Goal: Task Accomplishment & Management: Manage account settings

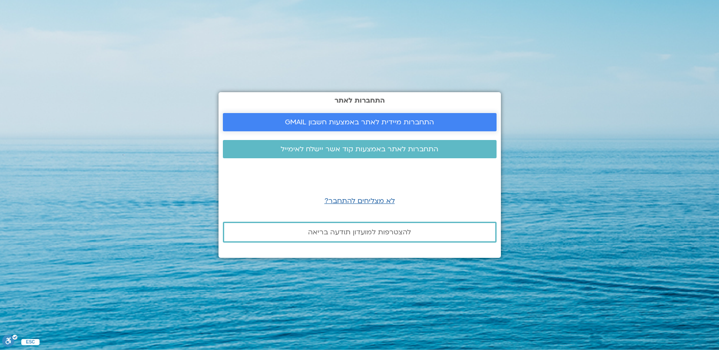
click at [398, 118] on span "התחברות מיידית לאתר באמצעות חשבון GMAIL" at bounding box center [359, 122] width 149 height 8
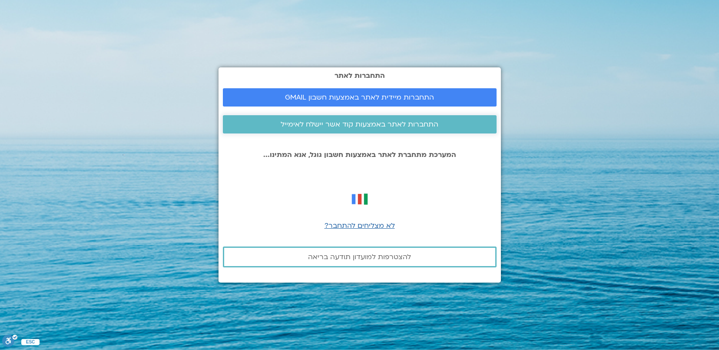
click at [356, 128] on span "התחברות לאתר באמצעות קוד אשר יישלח לאימייל" at bounding box center [360, 124] width 158 height 8
click at [365, 222] on span "לא מצליחים להתחבר?" at bounding box center [360, 226] width 70 height 10
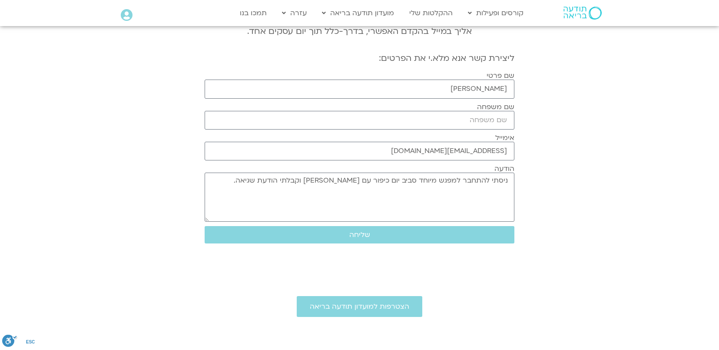
scroll to position [119, 0]
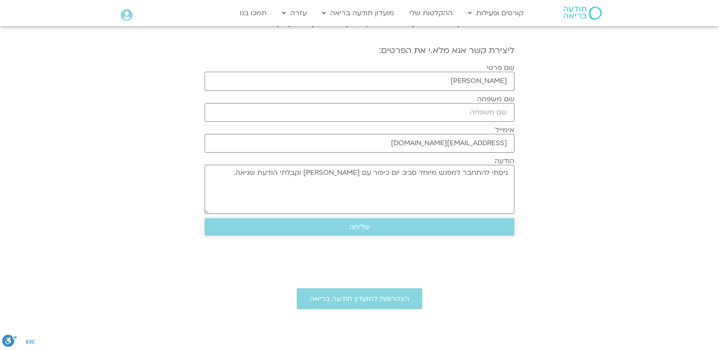
click at [477, 221] on button "שליחה" at bounding box center [360, 226] width 310 height 17
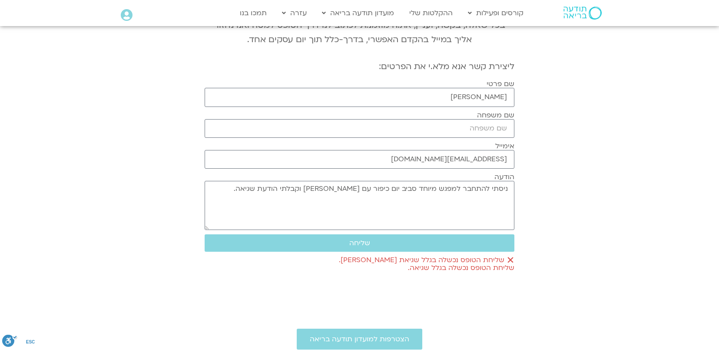
scroll to position [103, 0]
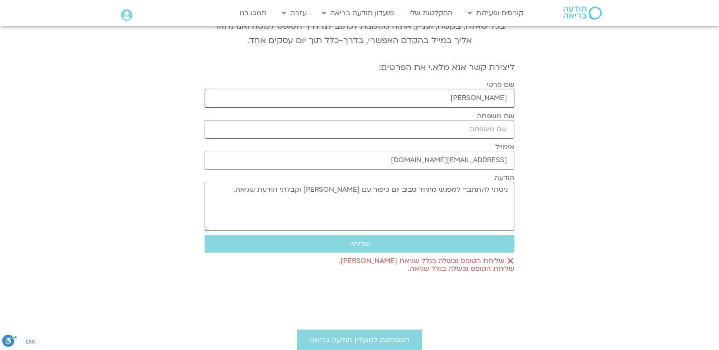
click at [474, 97] on input "dana zipnik" at bounding box center [360, 98] width 310 height 19
click at [484, 121] on input "שם משפחה" at bounding box center [360, 129] width 310 height 19
click at [481, 89] on input "דנהה" at bounding box center [360, 98] width 310 height 19
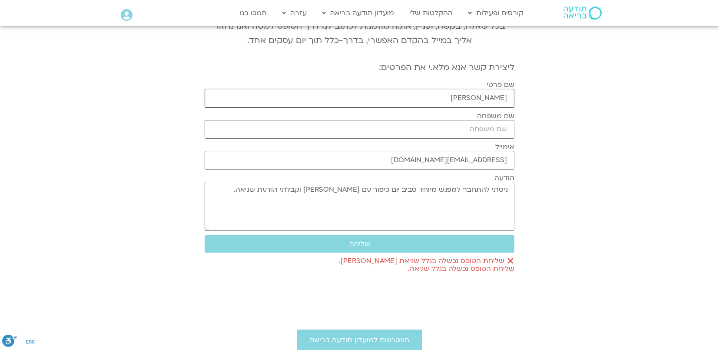
click at [472, 99] on input "דנהה" at bounding box center [360, 98] width 310 height 19
type input "דנה"
click at [494, 129] on input "שם משפחה" at bounding box center [360, 129] width 310 height 19
type input "זיפניק"
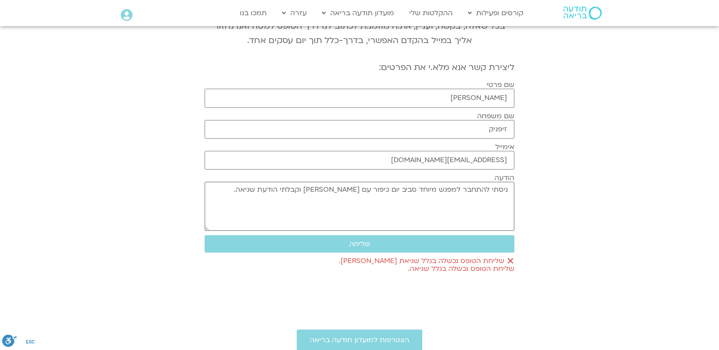
click at [495, 202] on textarea "ניסתי להתחבר למפגש מיוחד סביב יום כיפור עם שאנייה וערן וקבלתי הודעת שגיאה." at bounding box center [360, 206] width 310 height 49
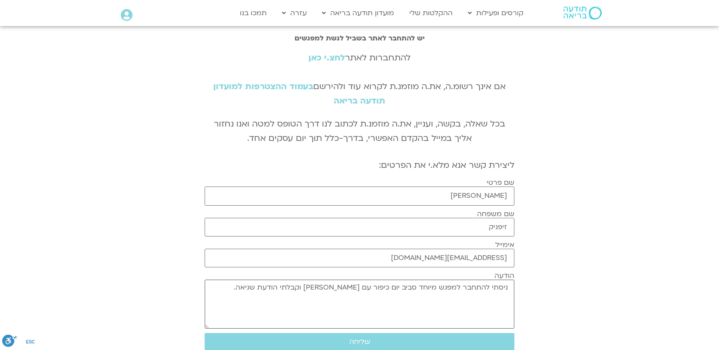
scroll to position [0, 0]
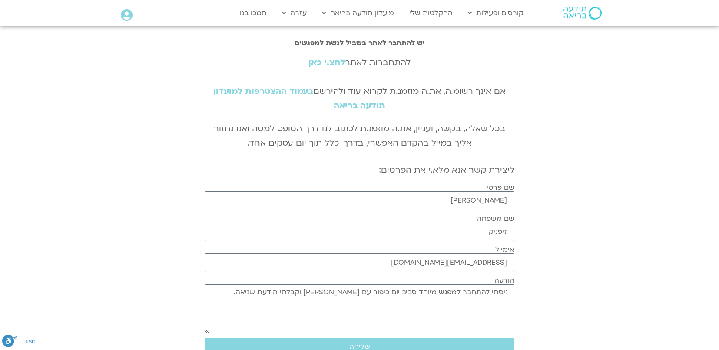
click at [325, 63] on link "לחצ.י כאן" at bounding box center [327, 62] width 36 height 11
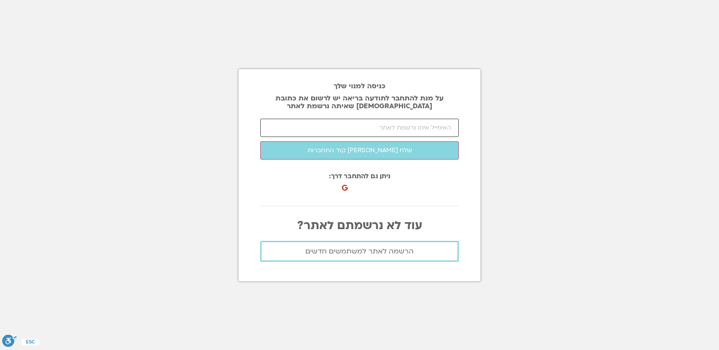
click at [397, 126] on input "email" at bounding box center [359, 128] width 199 height 18
type input "ג"
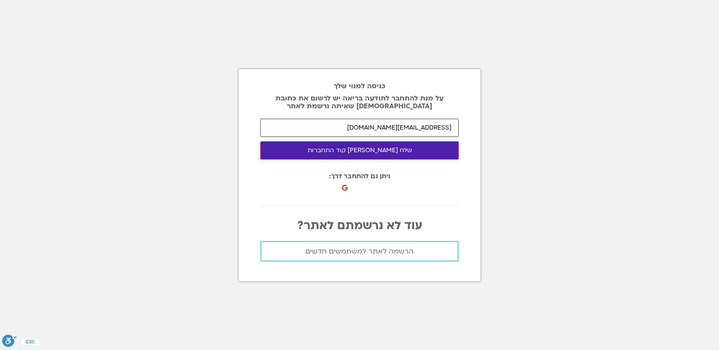
type input "danazipp@gmail.com"
click at [373, 151] on button "שלח לי קוד התחברות" at bounding box center [359, 150] width 199 height 18
click at [363, 147] on button "שלח לי קוד התחברות" at bounding box center [359, 150] width 199 height 18
click at [357, 150] on button "שלח לי קוד התחברות" at bounding box center [359, 150] width 199 height 18
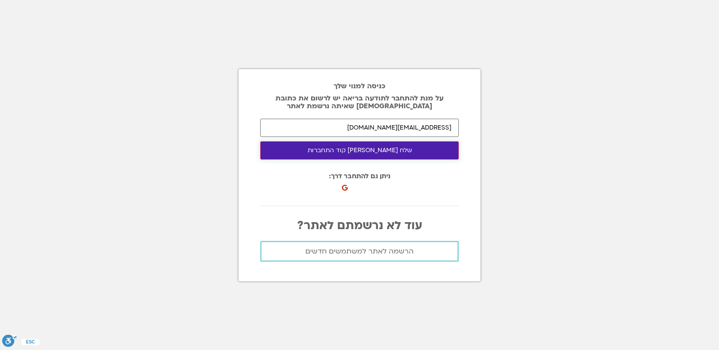
click at [357, 150] on button "שלח לי קוד התחברות" at bounding box center [359, 150] width 199 height 18
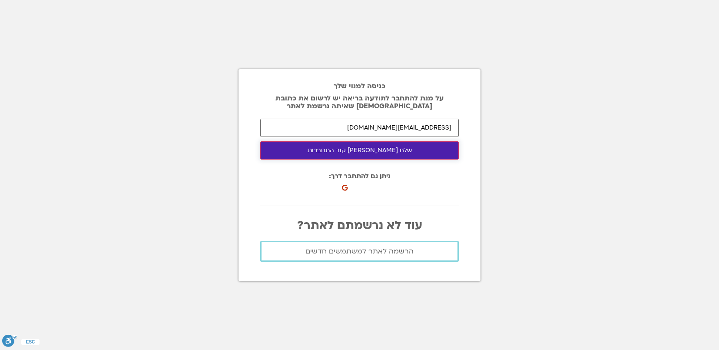
click at [357, 150] on button "שלח לי קוד התחברות" at bounding box center [359, 150] width 199 height 18
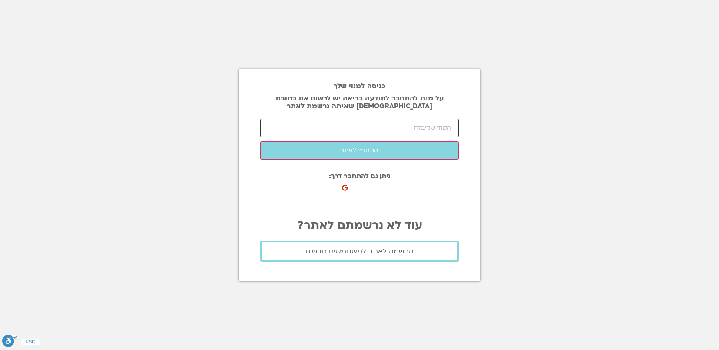
click at [365, 129] on input "number" at bounding box center [359, 128] width 199 height 18
paste input "85241"
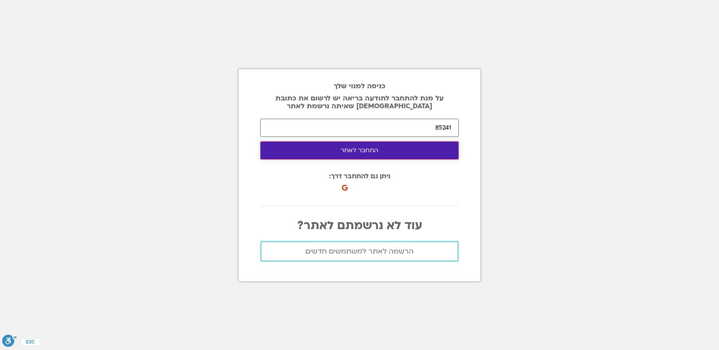
click at [374, 157] on button "התחבר לאתר" at bounding box center [359, 150] width 199 height 18
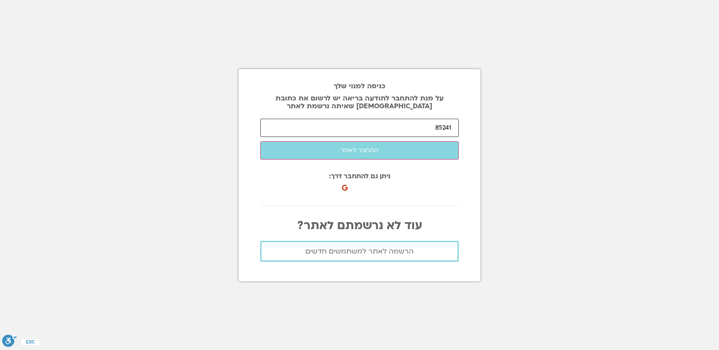
click at [414, 129] on input "85241" at bounding box center [359, 128] width 199 height 18
paste input "26905"
click at [414, 129] on input "8524126905" at bounding box center [359, 128] width 199 height 18
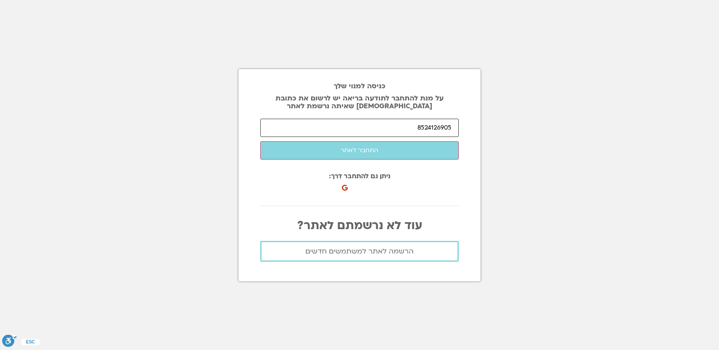
click at [414, 129] on input "8524126905" at bounding box center [359, 128] width 199 height 18
paste input "number"
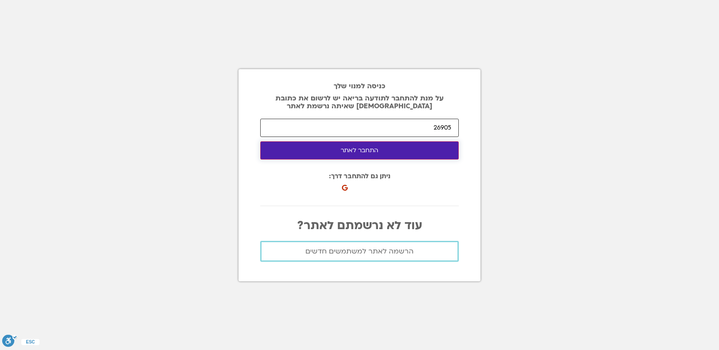
type input "26905"
click at [395, 148] on button "התחבר לאתר" at bounding box center [359, 150] width 199 height 18
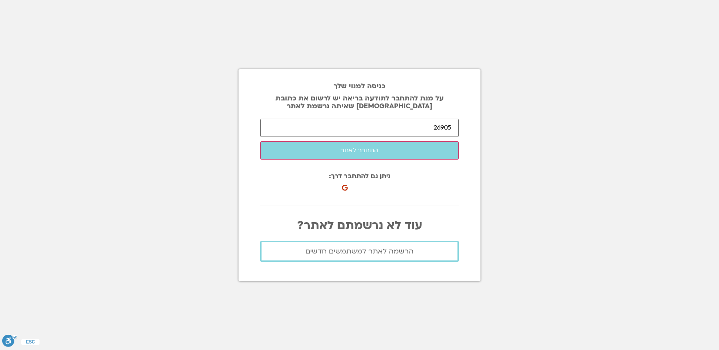
click at [538, 161] on section "כניסה למנוי שלך על מנת להתחבר לתודעה בריאה יש לרשום את כתובת האיימל שאיתה נרשמת…" at bounding box center [359, 175] width 719 height 350
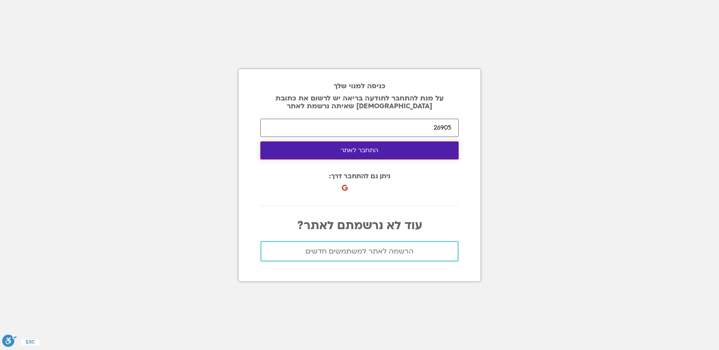
click at [397, 147] on button "התחבר לאתר" at bounding box center [359, 150] width 199 height 18
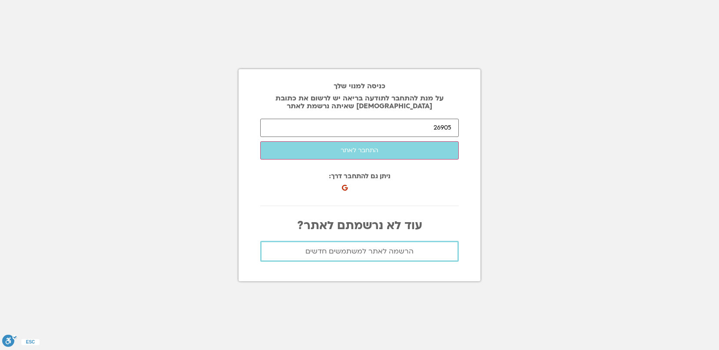
click at [345, 185] on icon at bounding box center [345, 188] width 6 height 6
click at [344, 185] on icon at bounding box center [345, 188] width 6 height 6
